Goal: Information Seeking & Learning: Find specific fact

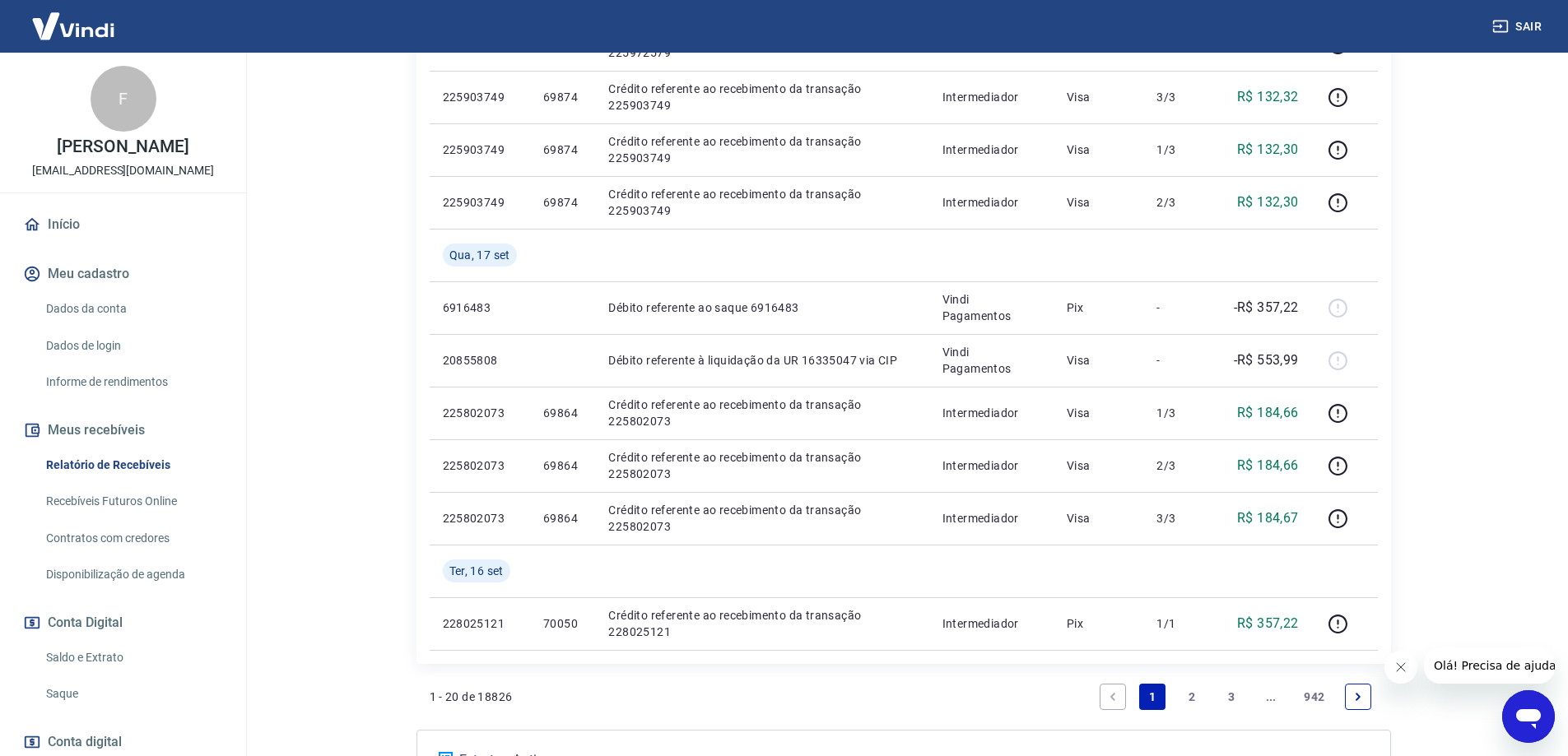
scroll to position [1143, 0]
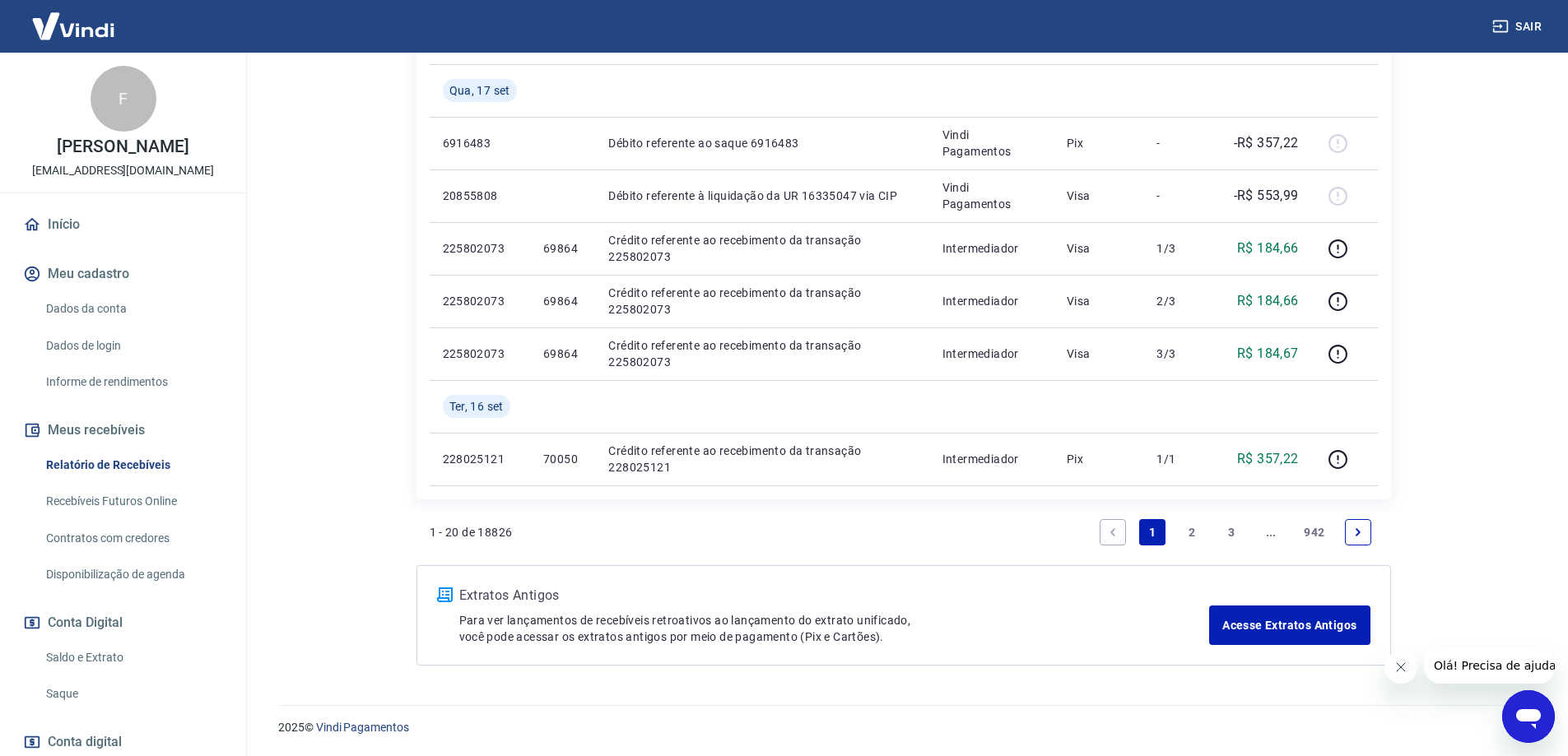
click at [1226, 535] on link "3" at bounding box center [1231, 532] width 26 height 26
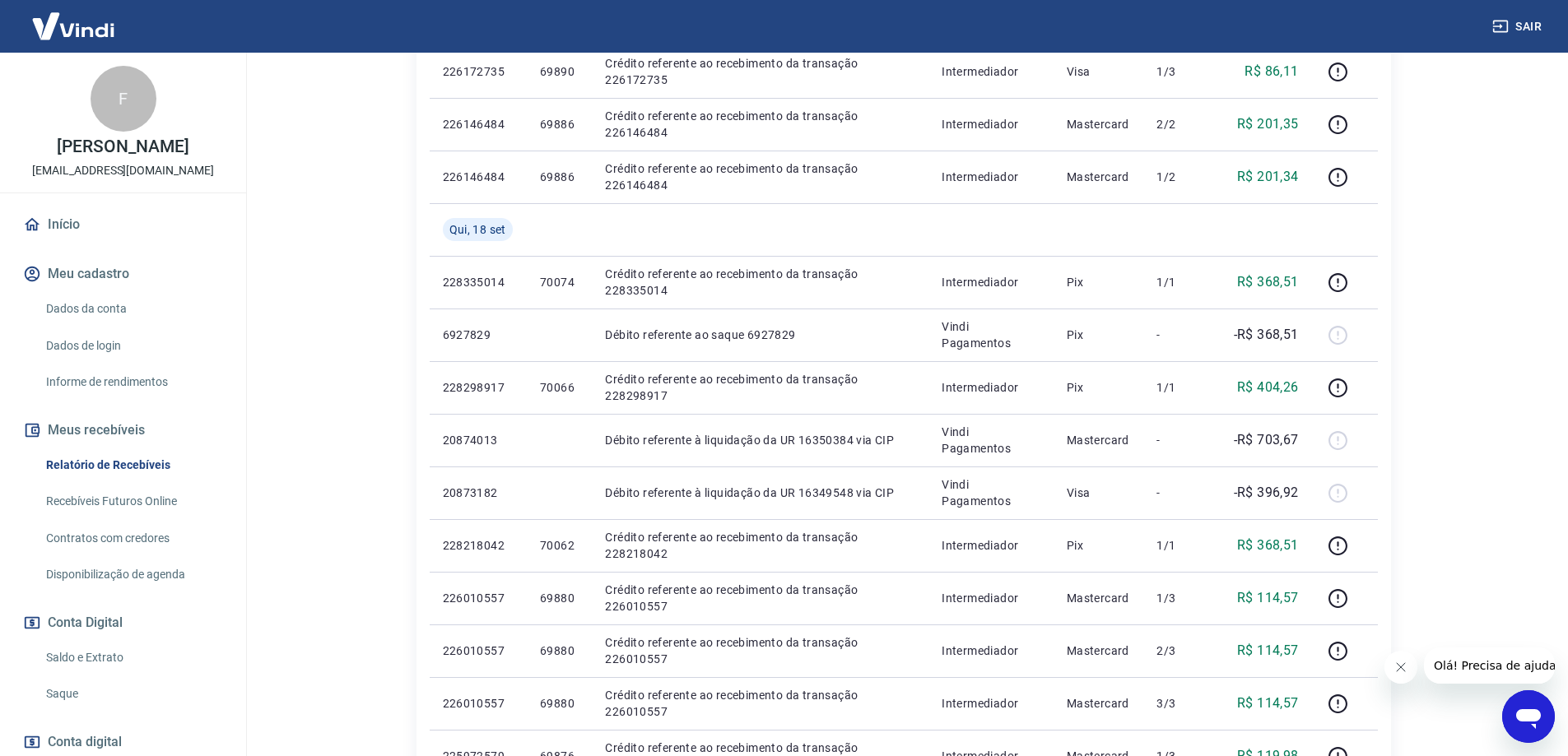
scroll to position [1091, 0]
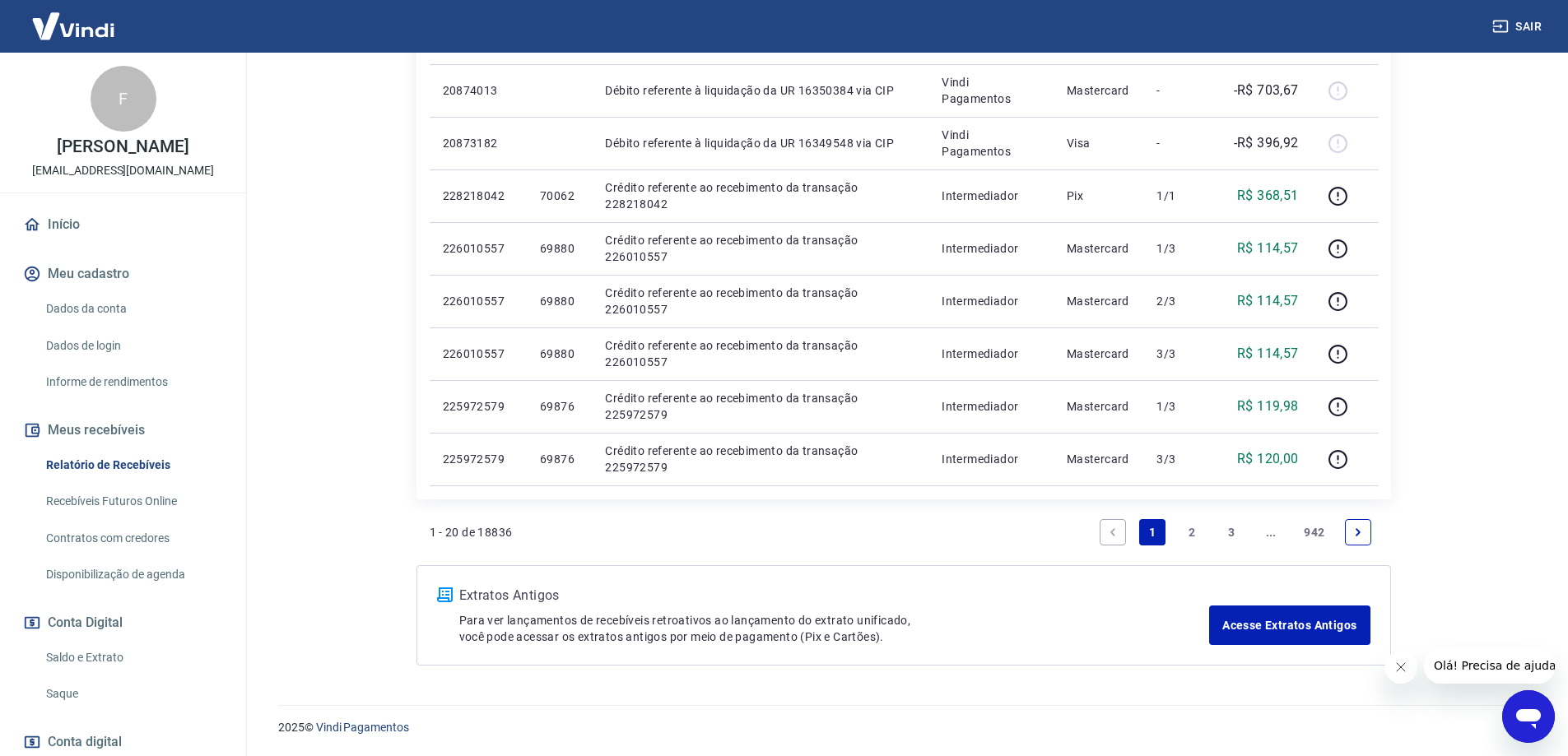
click at [1229, 532] on link "3" at bounding box center [1231, 532] width 26 height 26
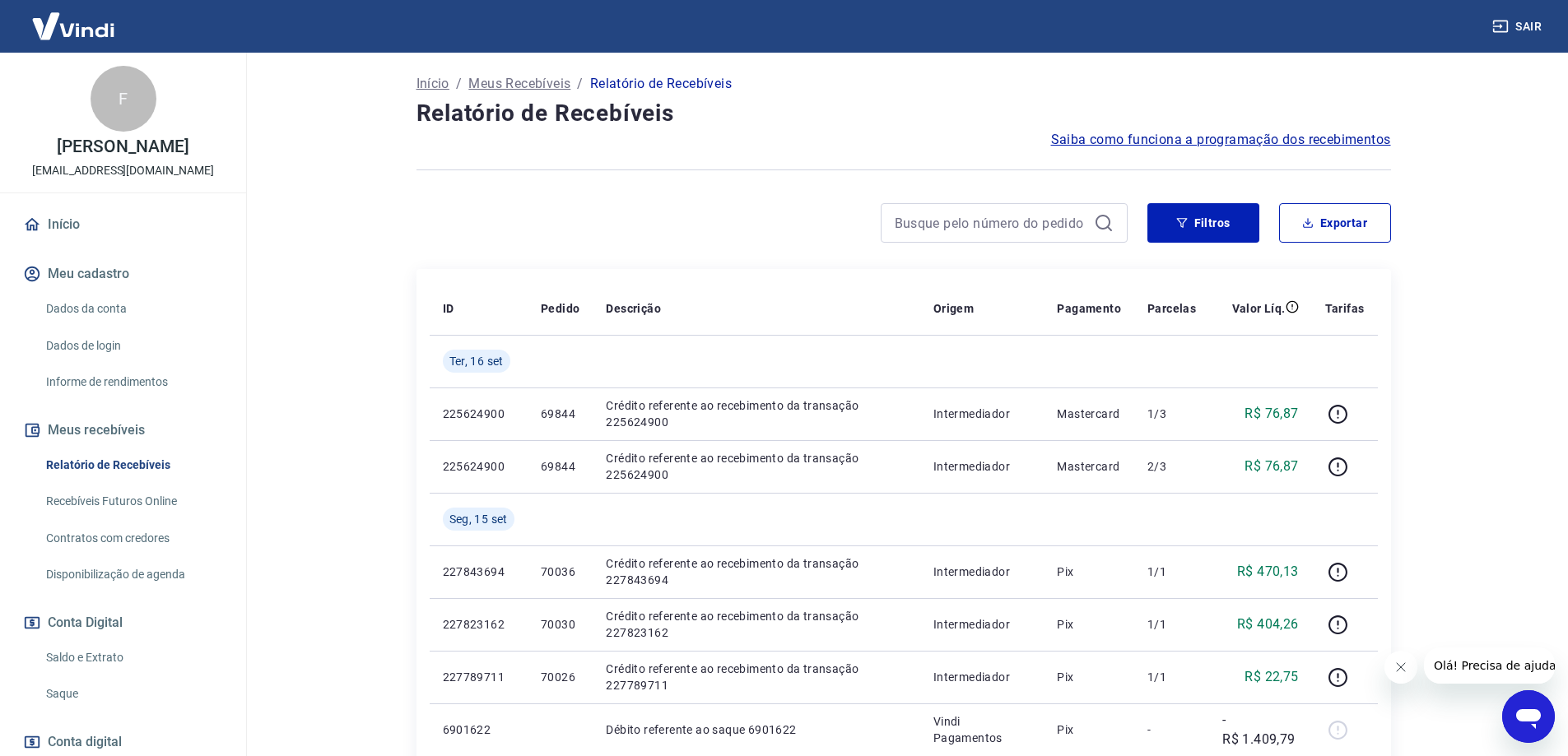
scroll to position [164, 0]
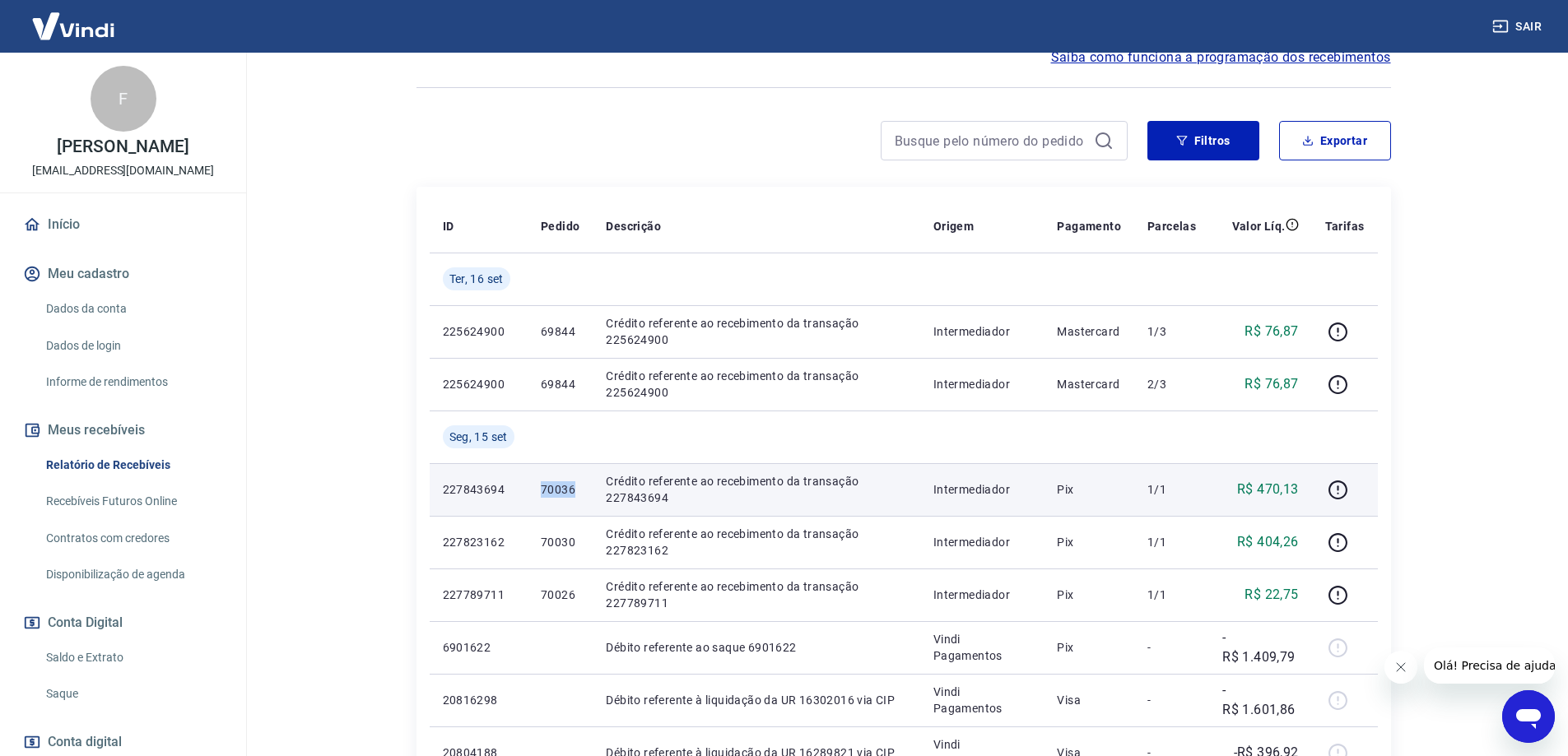
drag, startPoint x: 542, startPoint y: 493, endPoint x: 574, endPoint y: 490, distance: 32.1
click at [574, 490] on p "70036" at bounding box center [560, 489] width 39 height 17
copy p "70036"
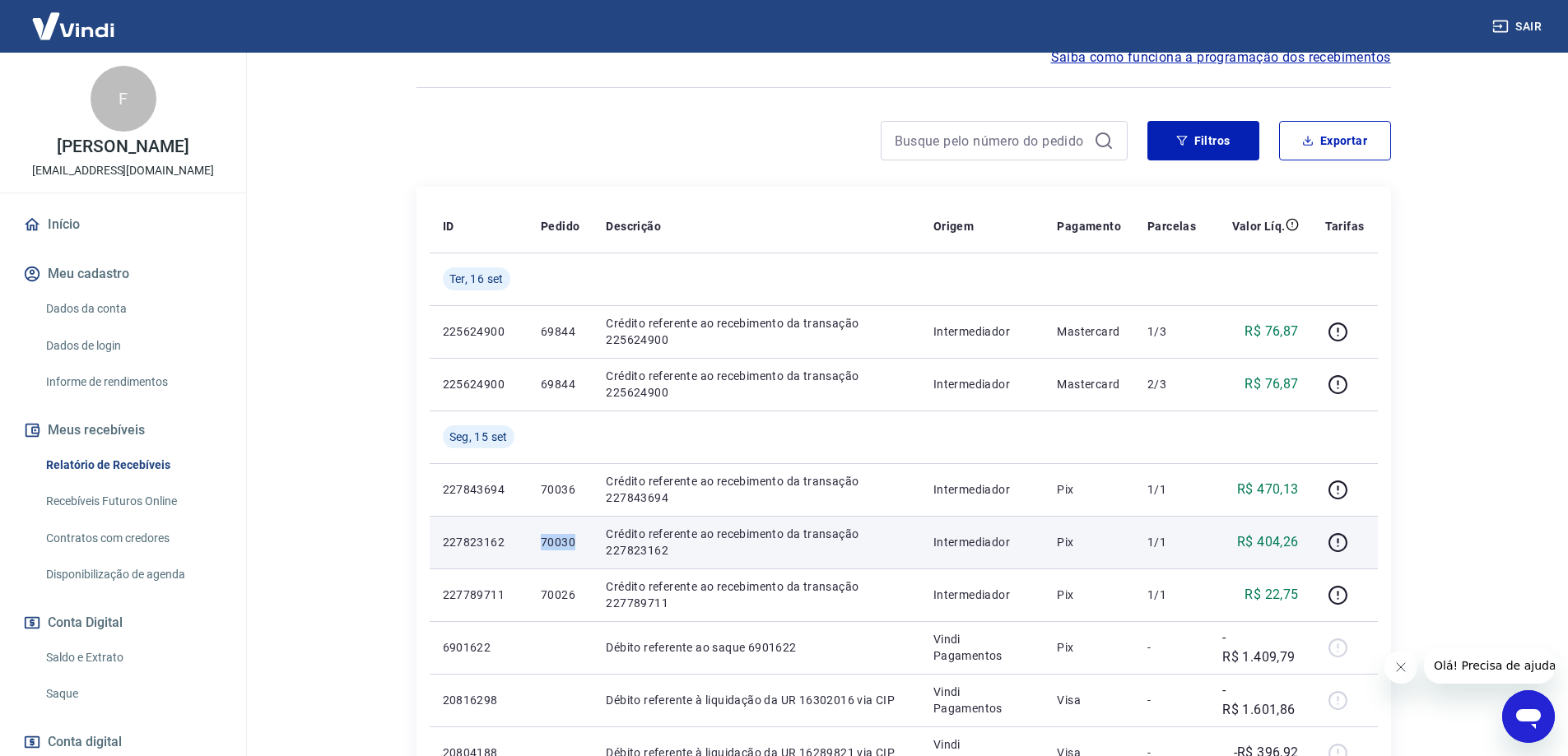
drag, startPoint x: 542, startPoint y: 544, endPoint x: 579, endPoint y: 544, distance: 37.0
click at [579, 544] on p "70030" at bounding box center [560, 542] width 39 height 17
copy p "70030"
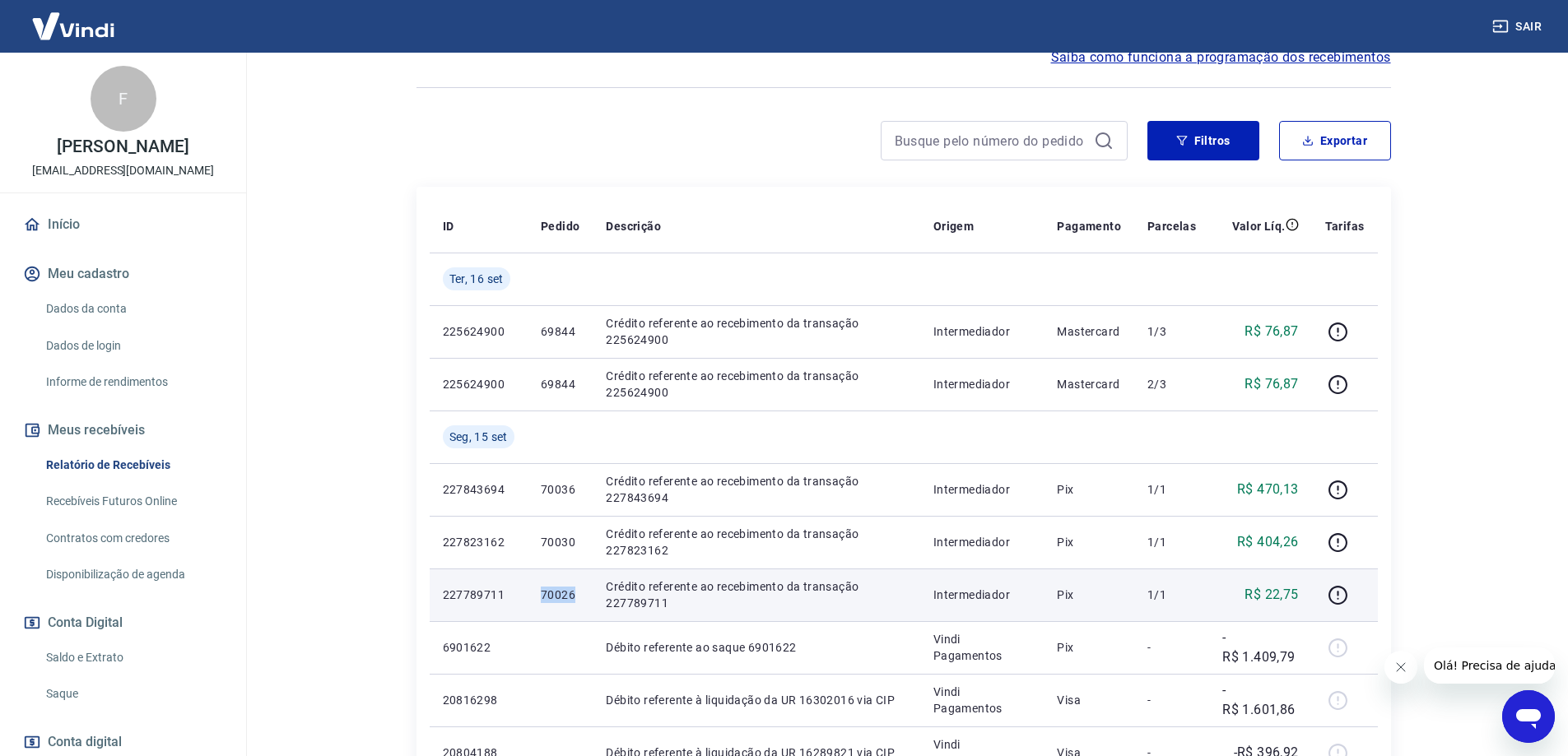
drag, startPoint x: 534, startPoint y: 602, endPoint x: 579, endPoint y: 603, distance: 45.0
click at [579, 603] on td "70026" at bounding box center [560, 595] width 65 height 53
copy p "70026"
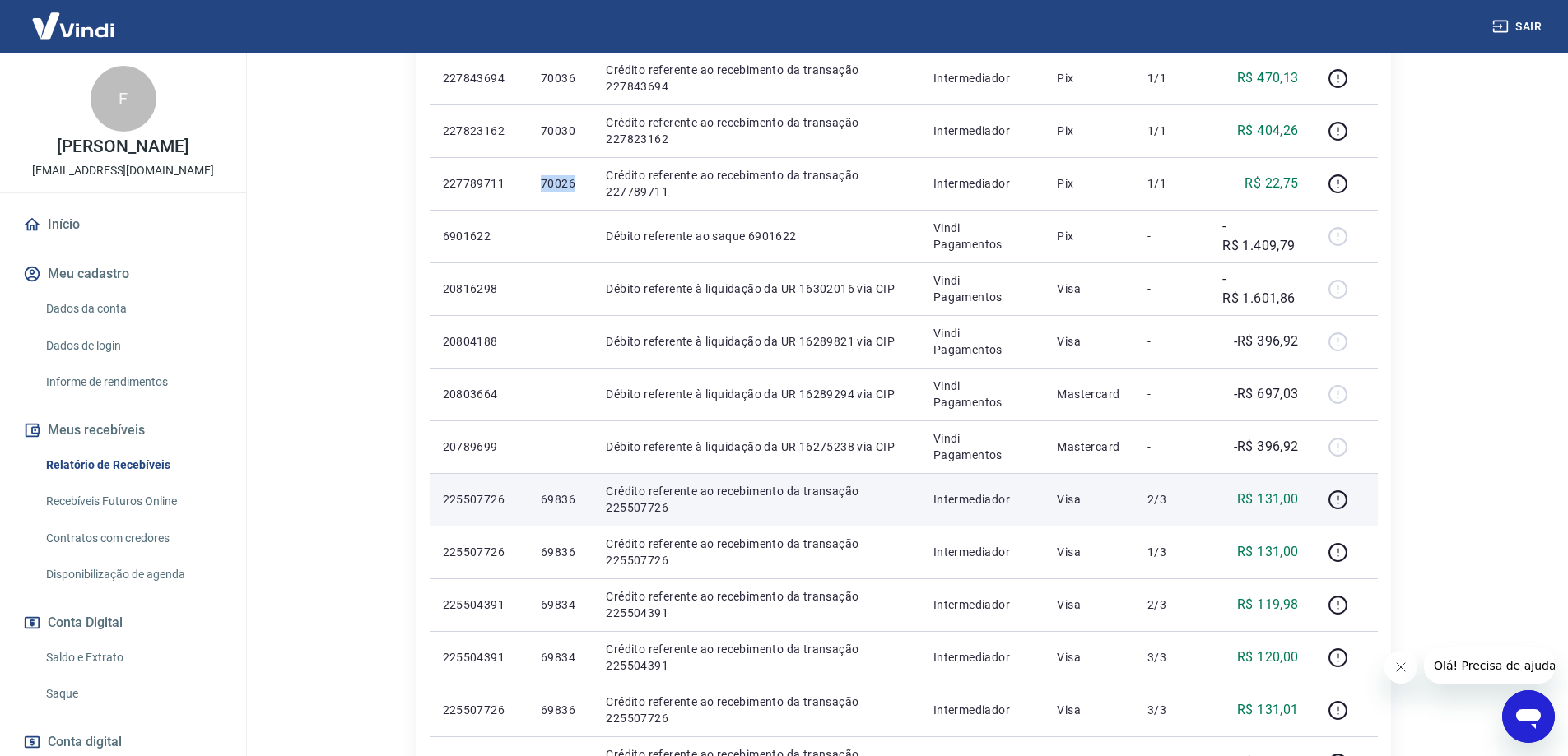
scroll to position [988, 0]
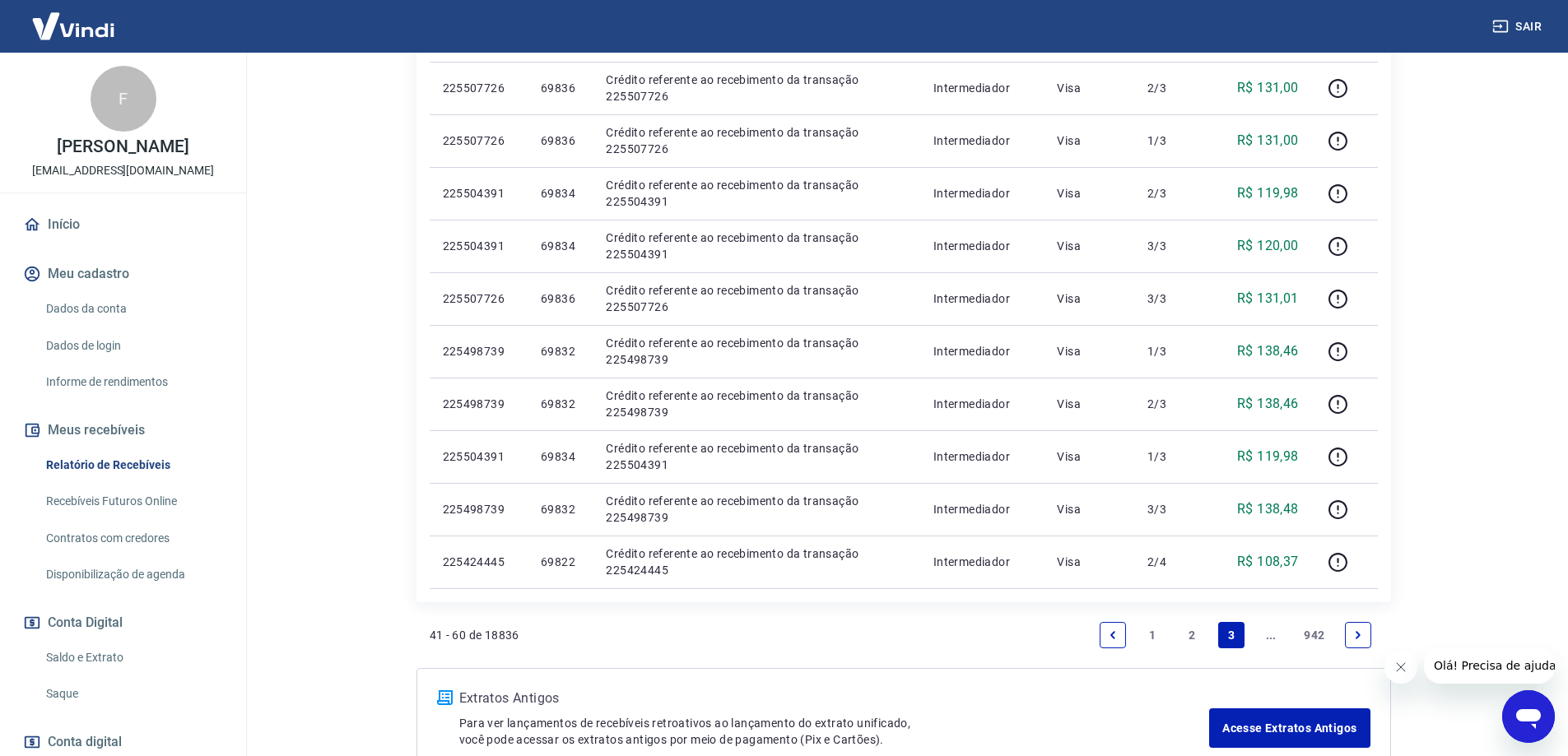
click at [1197, 631] on link "2" at bounding box center [1191, 636] width 26 height 26
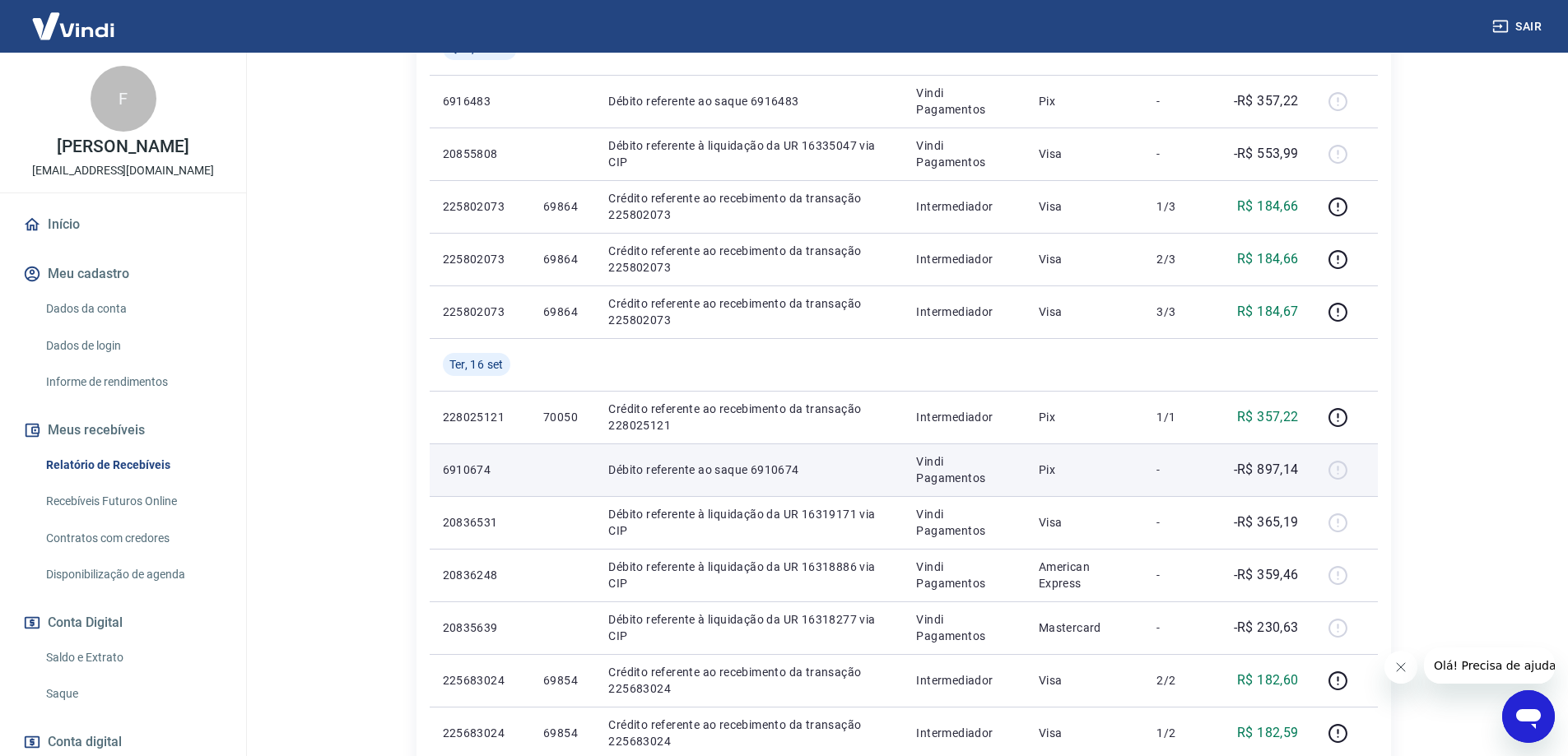
scroll to position [741, 0]
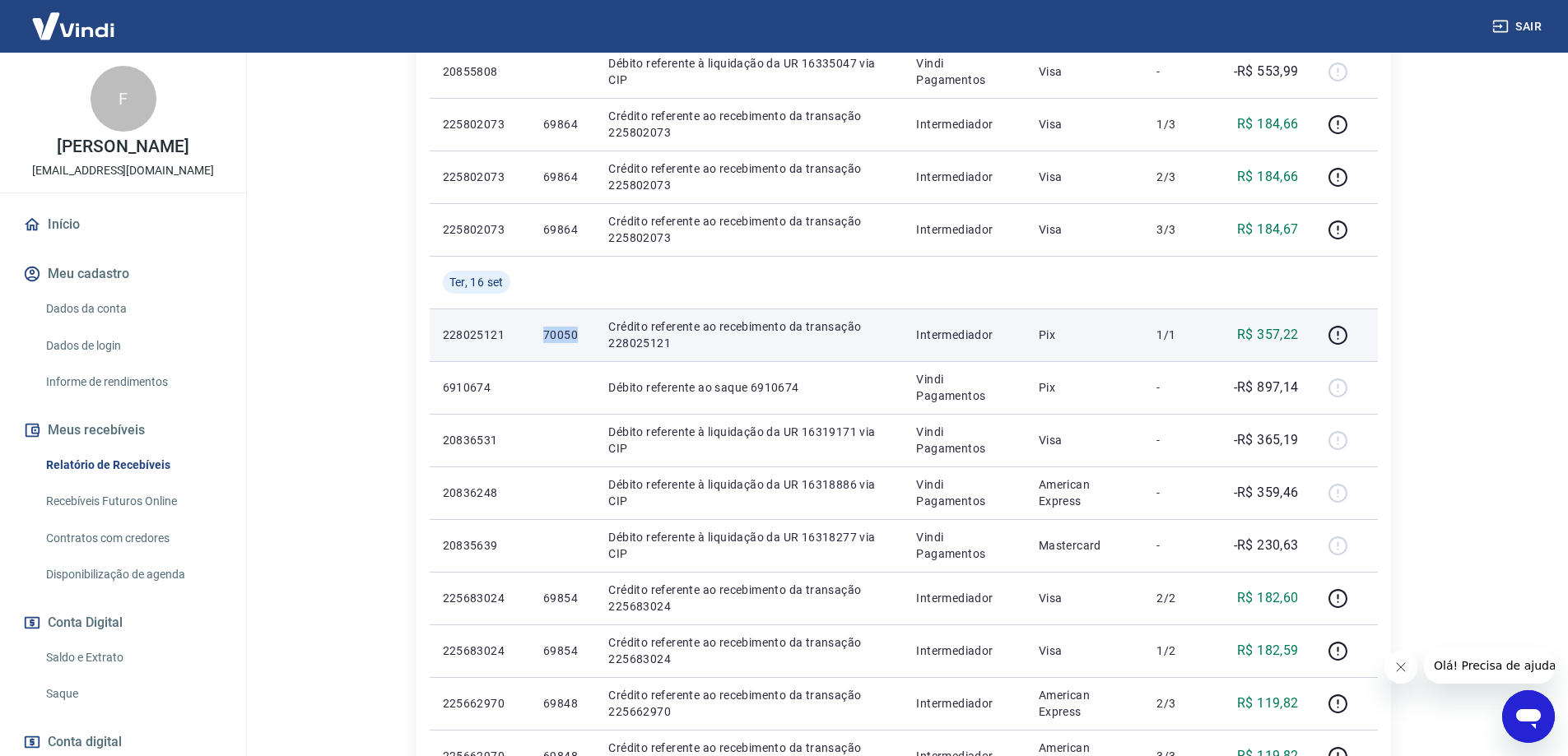
drag, startPoint x: 531, startPoint y: 338, endPoint x: 579, endPoint y: 338, distance: 48.0
click at [579, 338] on td "70050" at bounding box center [563, 335] width 65 height 53
copy p "70050"
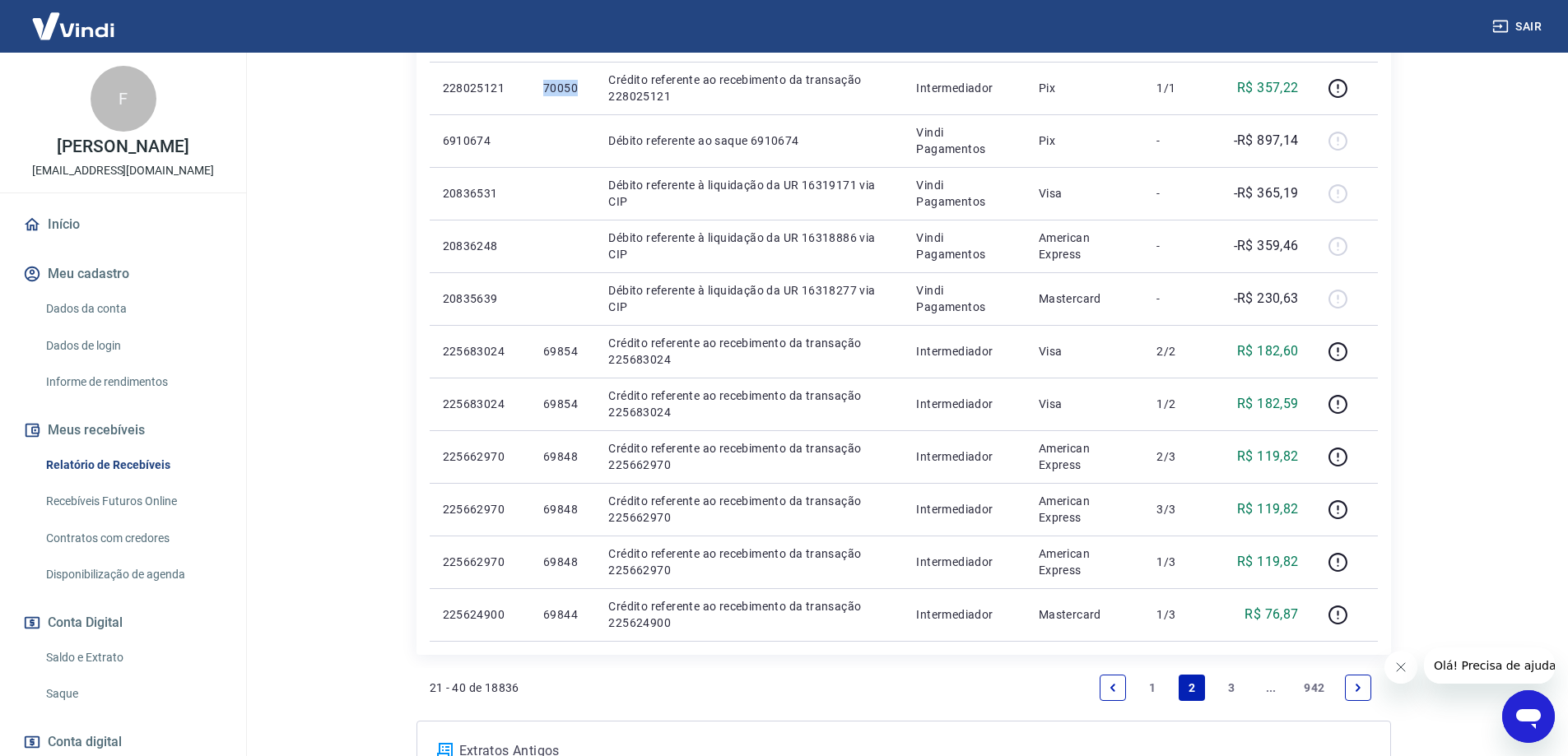
scroll to position [1143, 0]
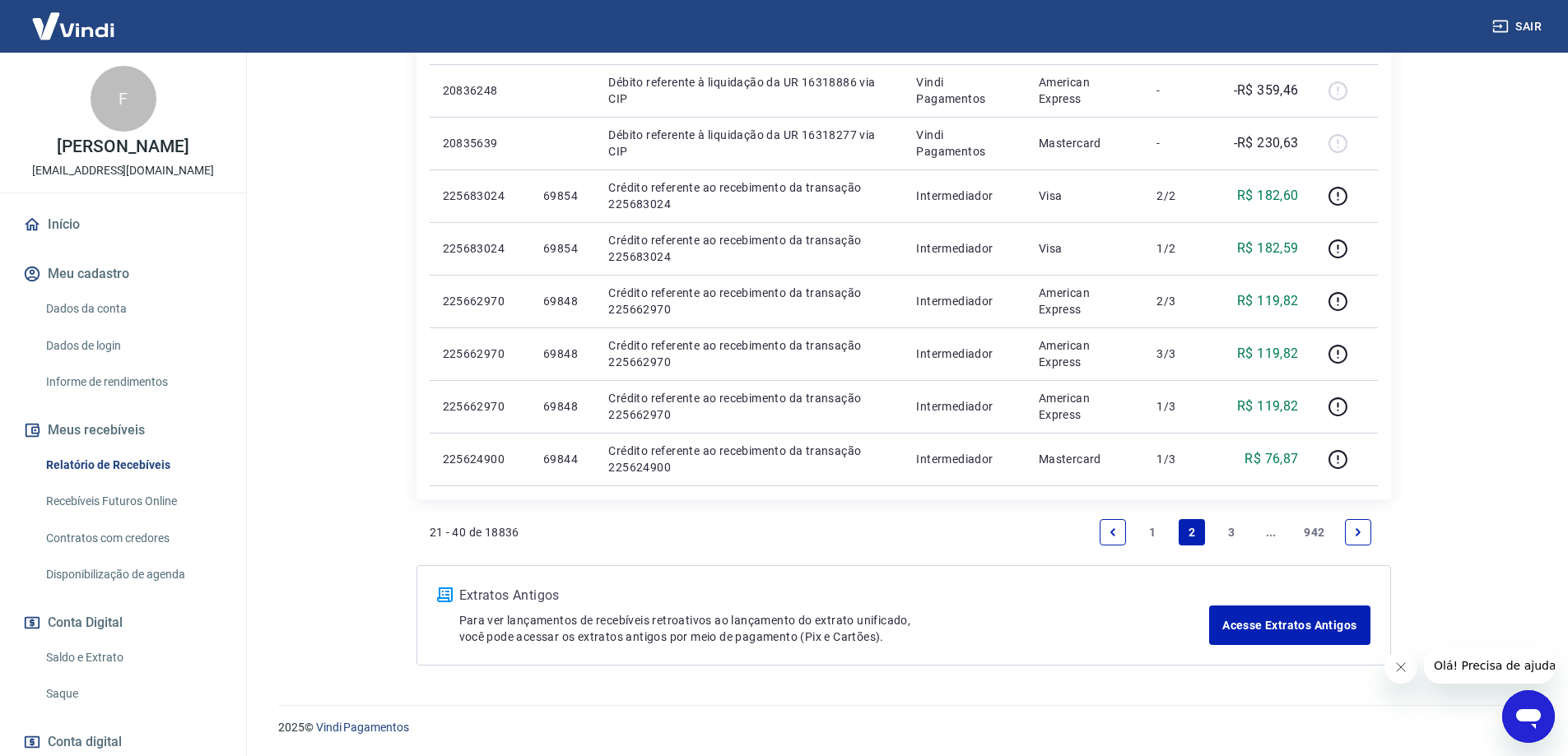
click at [1152, 534] on link "1" at bounding box center [1152, 532] width 26 height 26
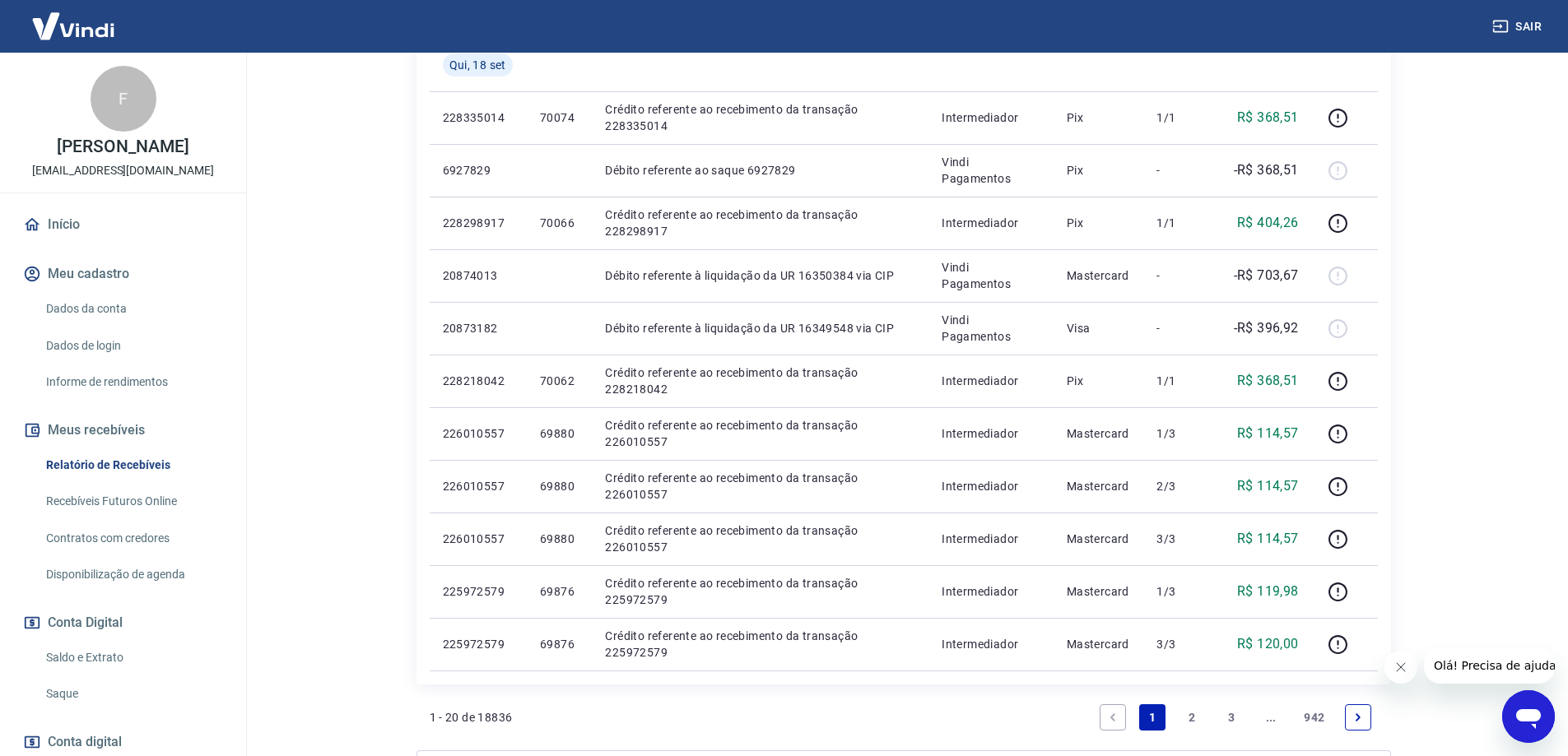
scroll to position [988, 0]
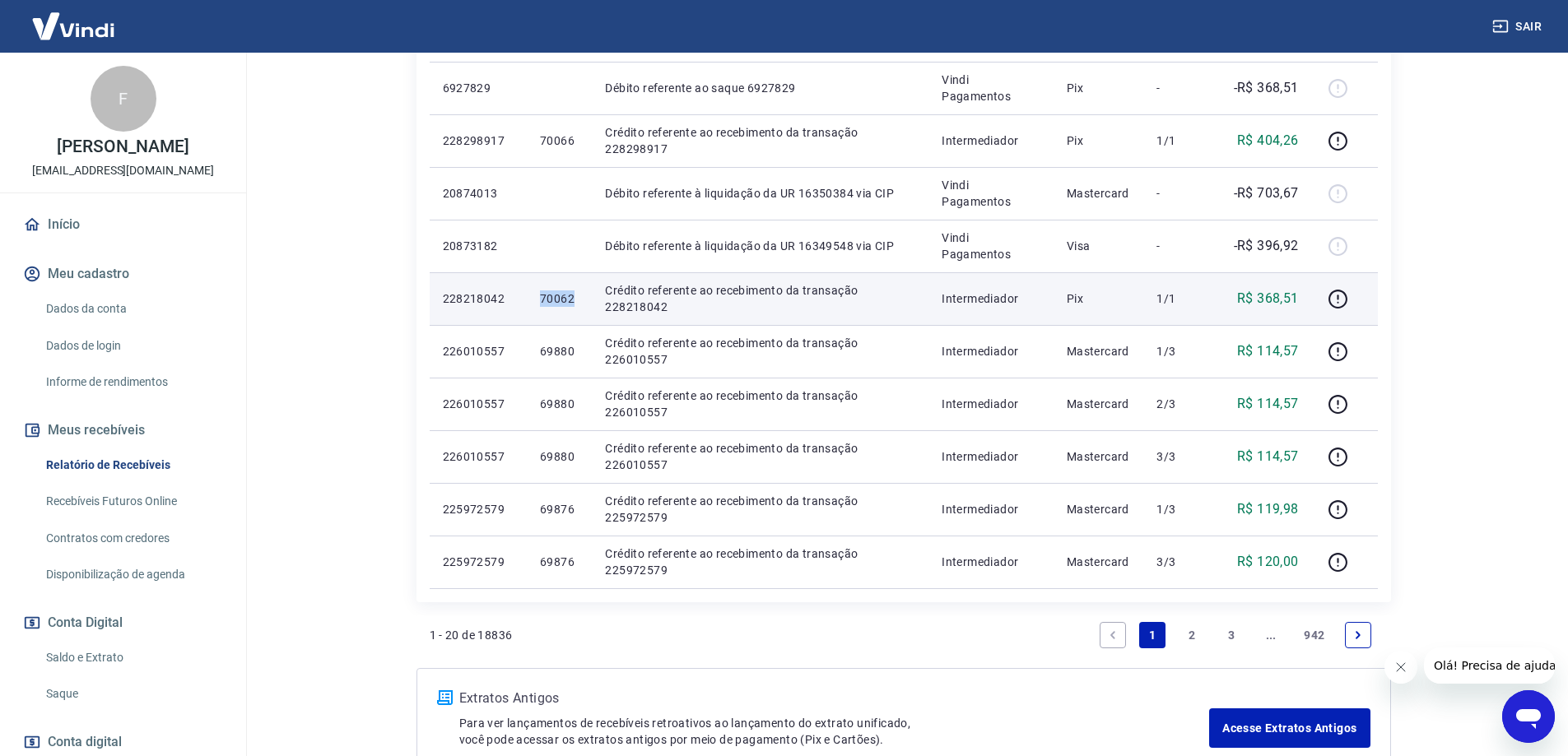
drag, startPoint x: 536, startPoint y: 303, endPoint x: 574, endPoint y: 303, distance: 38.0
click at [574, 303] on td "70062" at bounding box center [559, 299] width 65 height 53
copy p "70062"
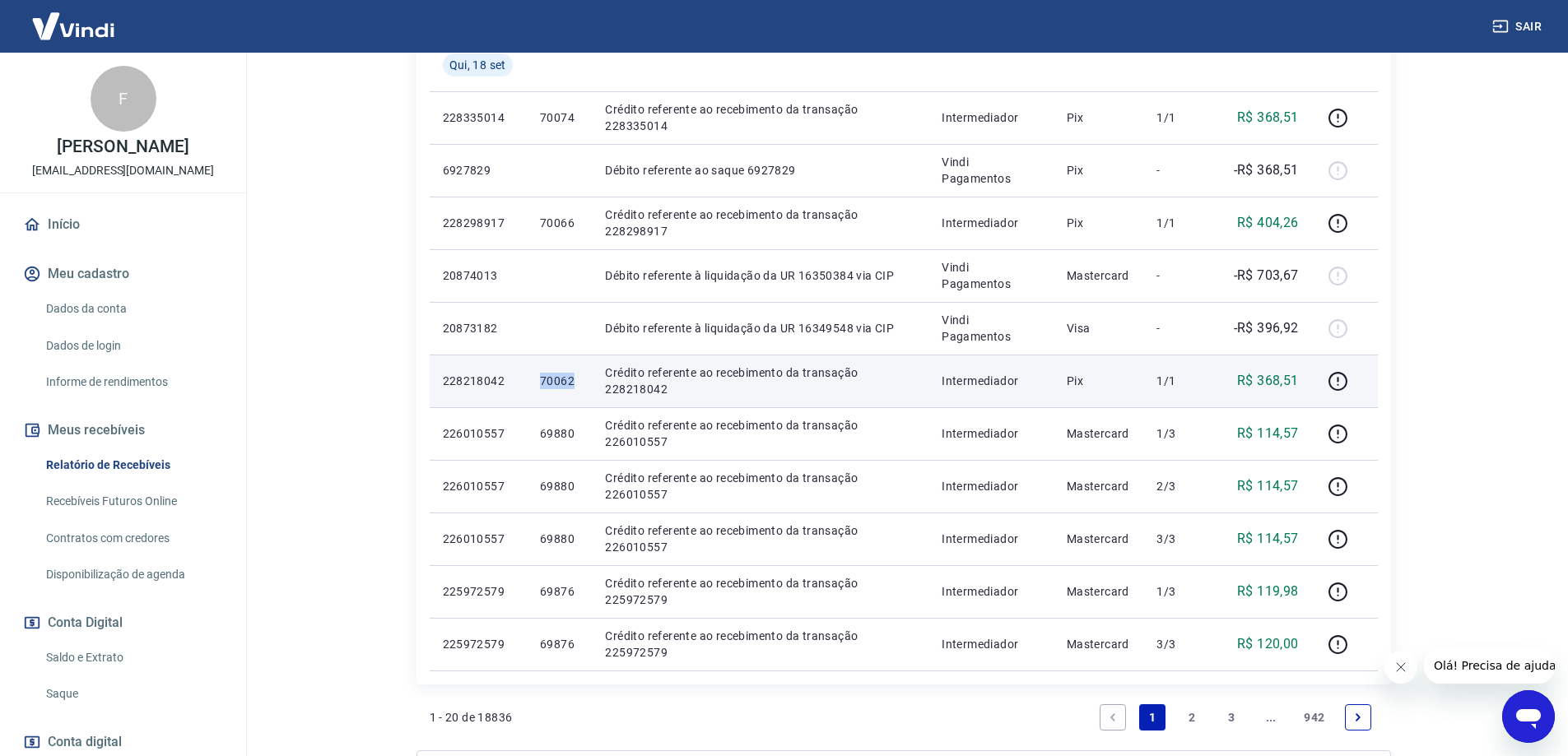
copy p "70062"
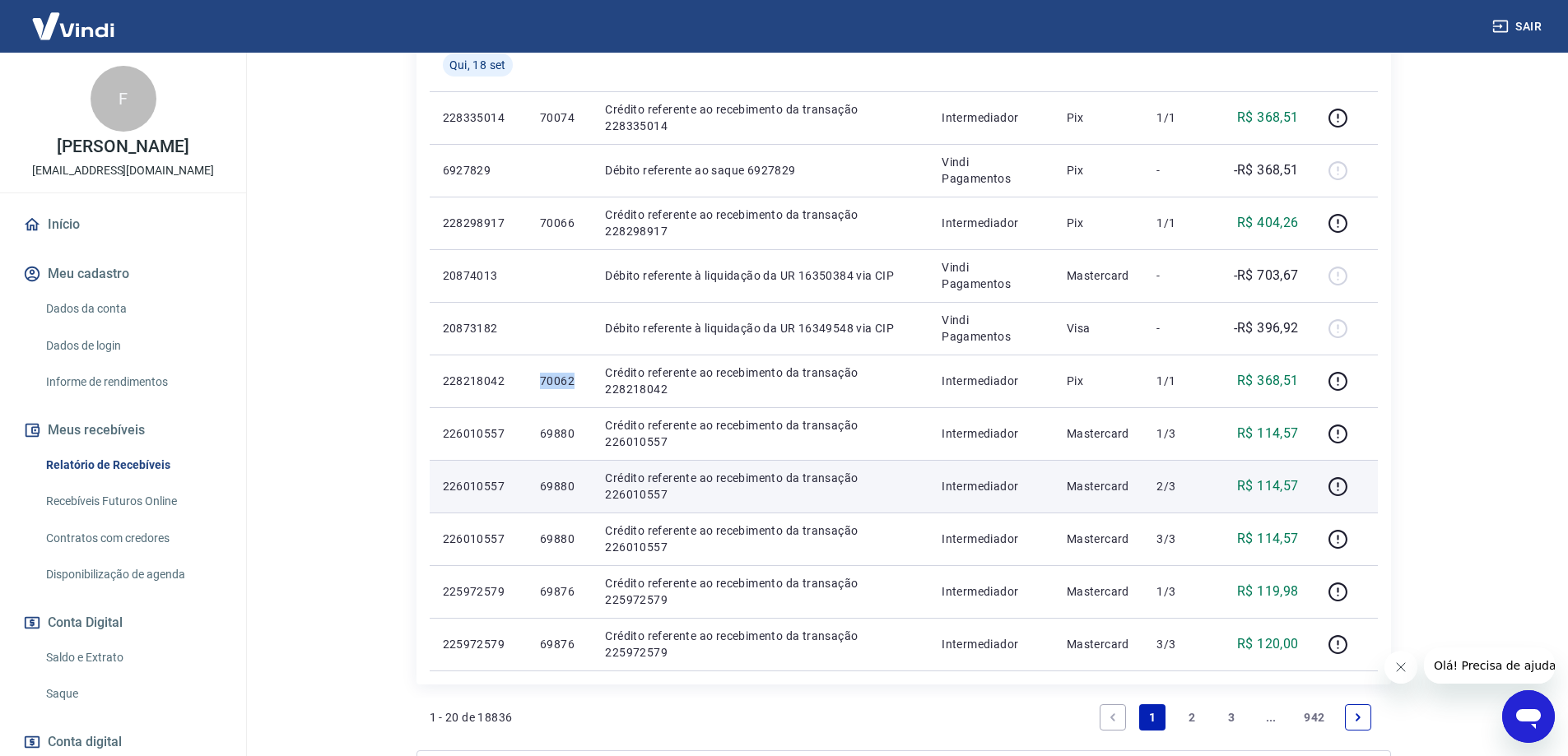
scroll to position [823, 0]
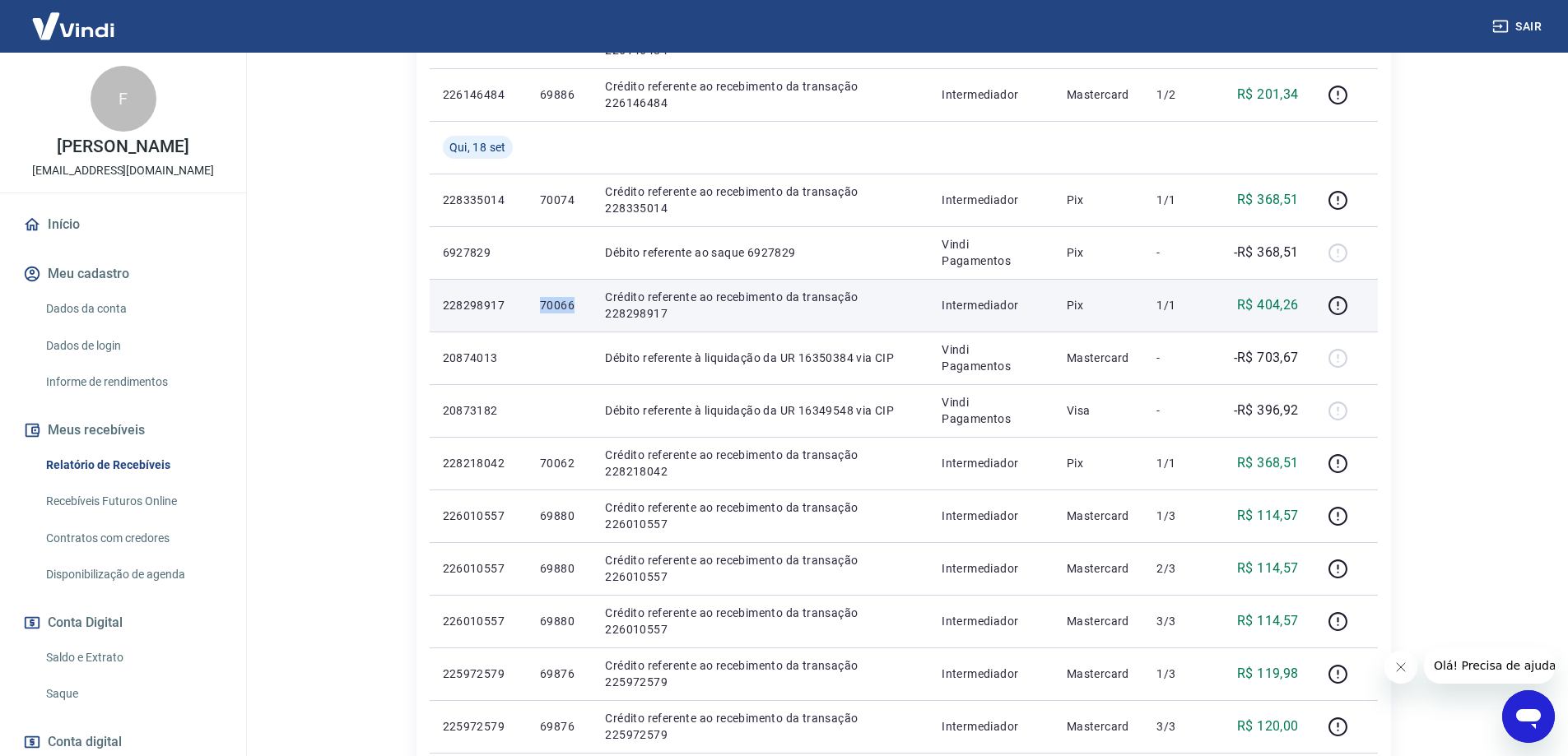
drag, startPoint x: 533, startPoint y: 308, endPoint x: 579, endPoint y: 307, distance: 46.0
click at [579, 307] on td "70066" at bounding box center [559, 306] width 65 height 53
copy p "70066"
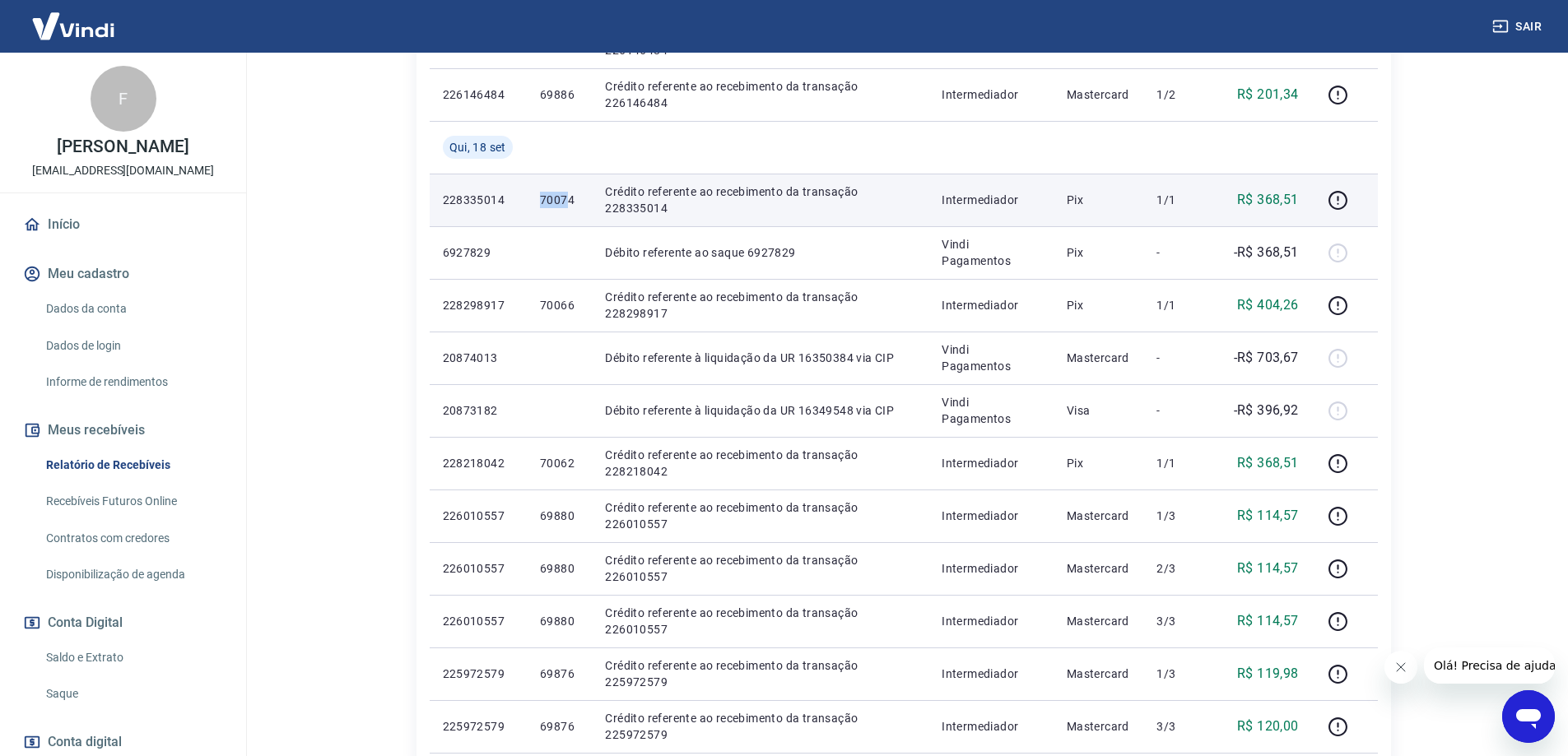
drag, startPoint x: 539, startPoint y: 204, endPoint x: 571, endPoint y: 204, distance: 32.0
click at [571, 204] on td "70074" at bounding box center [559, 200] width 65 height 53
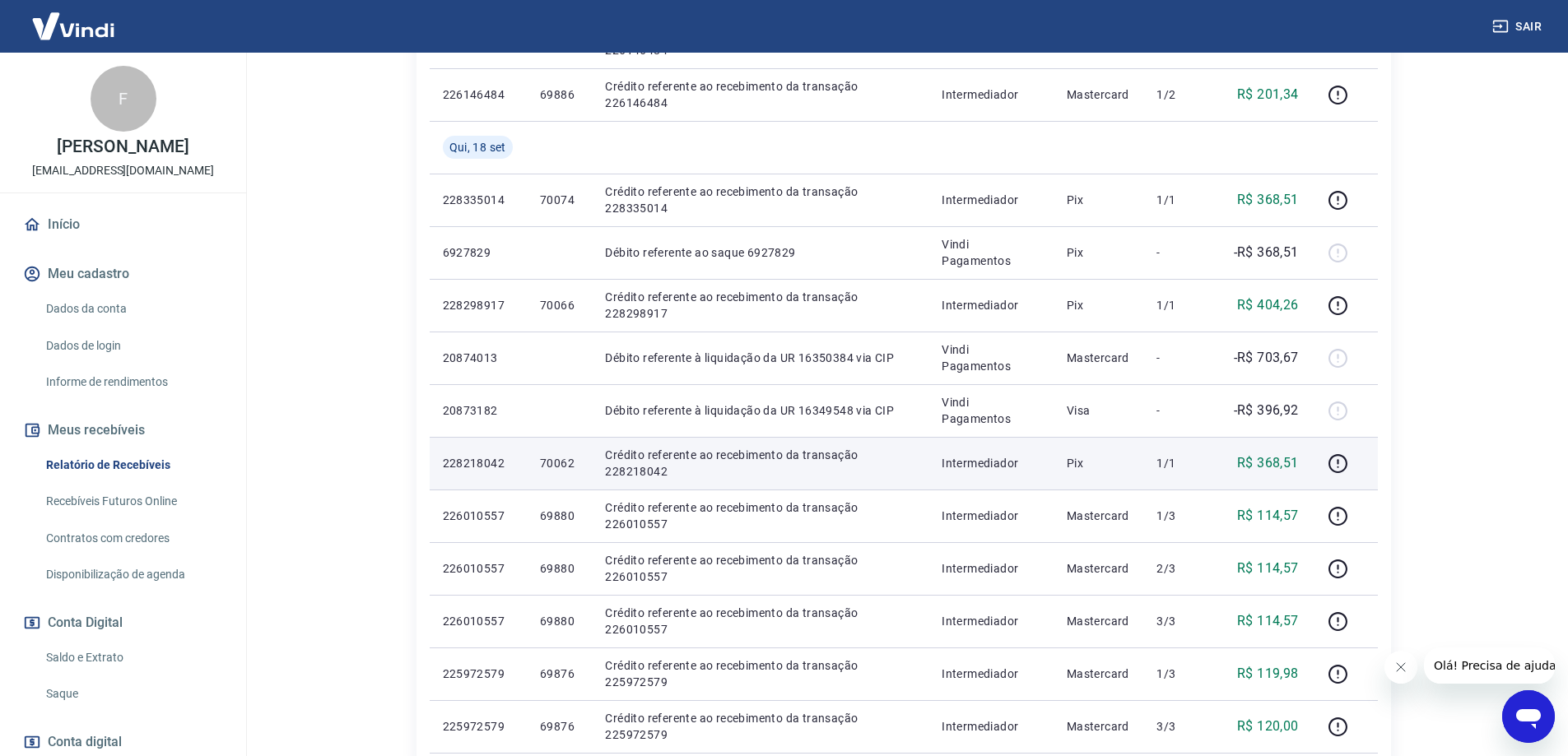
click at [529, 464] on td "70062" at bounding box center [559, 464] width 65 height 53
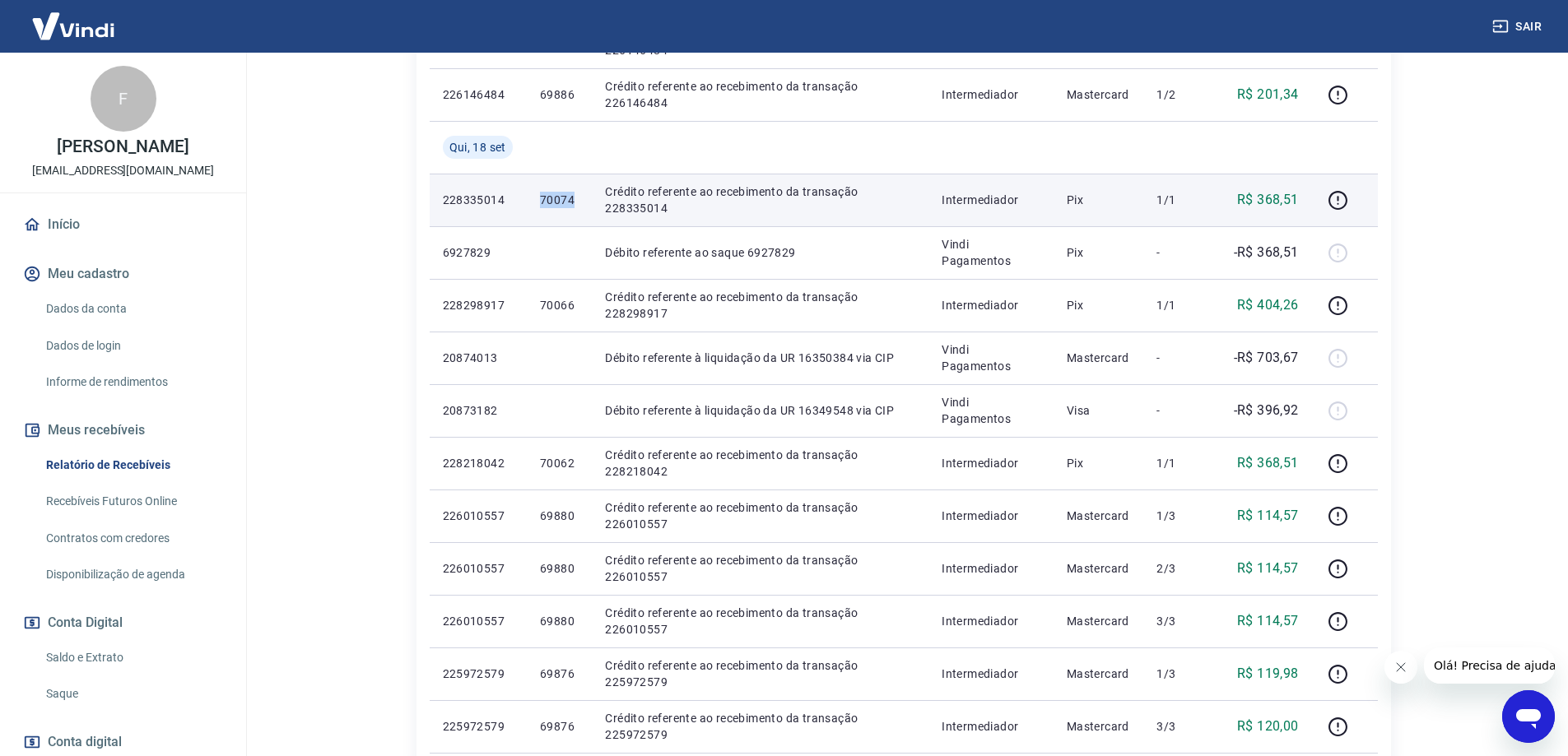
drag, startPoint x: 531, startPoint y: 199, endPoint x: 574, endPoint y: 199, distance: 43.0
click at [574, 199] on td "70074" at bounding box center [559, 200] width 65 height 53
copy p "70074"
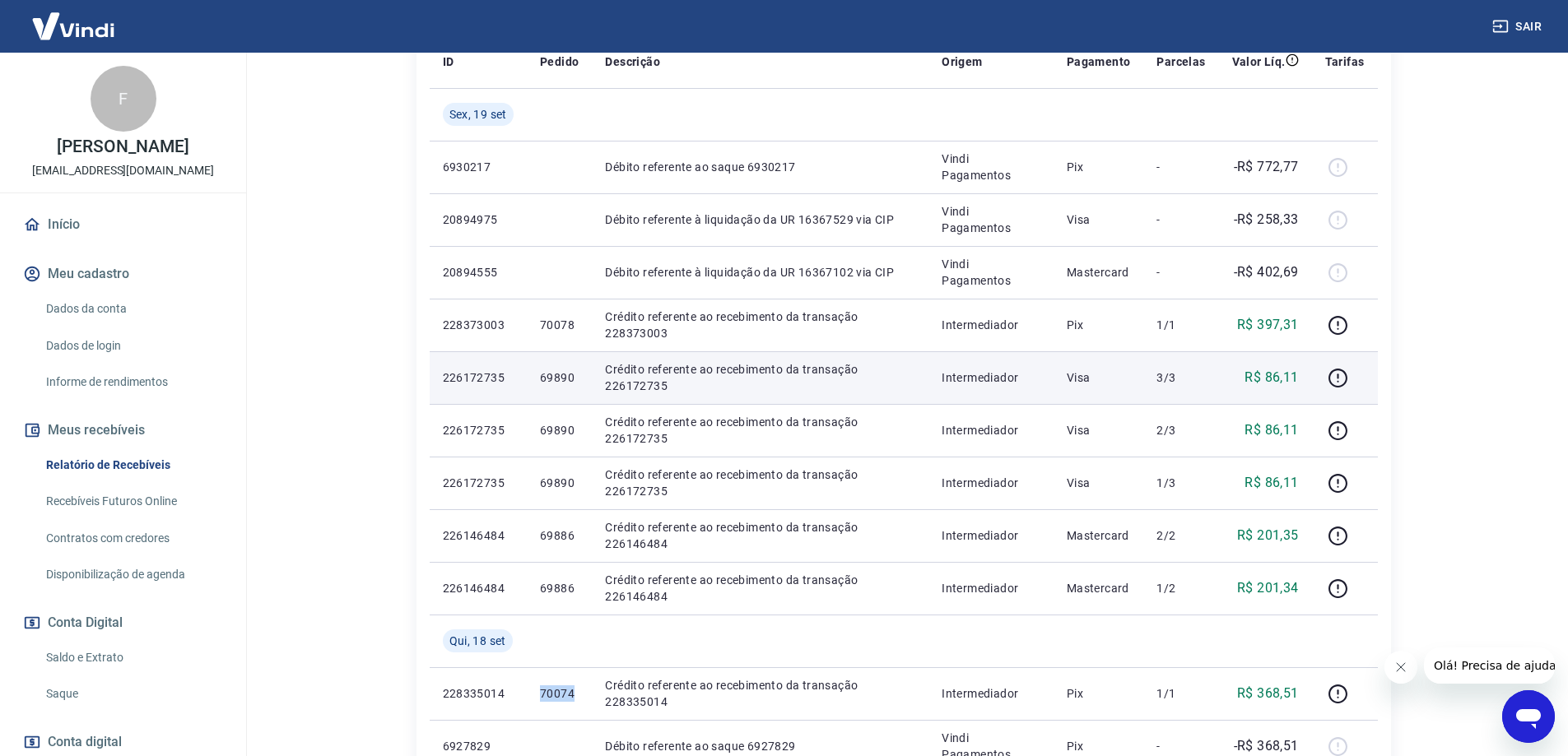
scroll to position [0, 0]
